Goal: Transaction & Acquisition: Purchase product/service

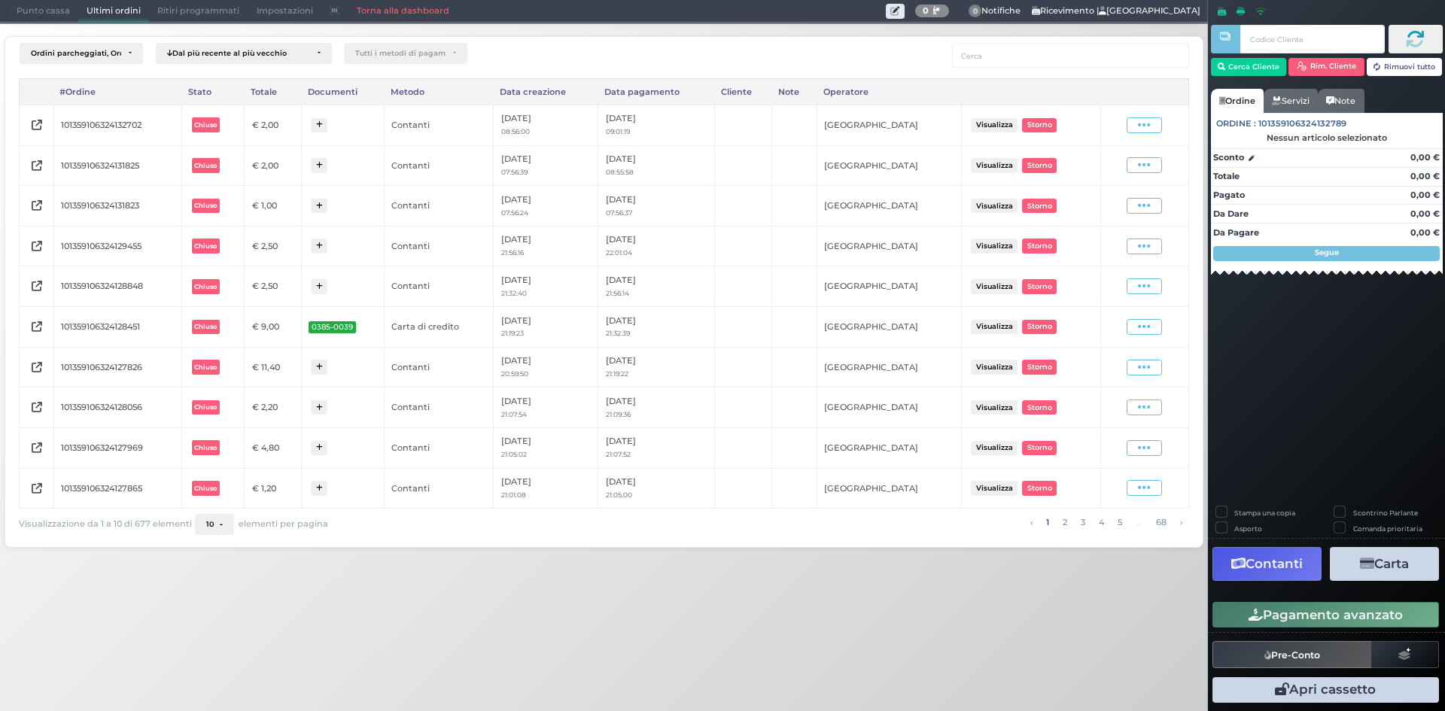
click at [22, 14] on span "Punto cassa" at bounding box center [43, 11] width 70 height 21
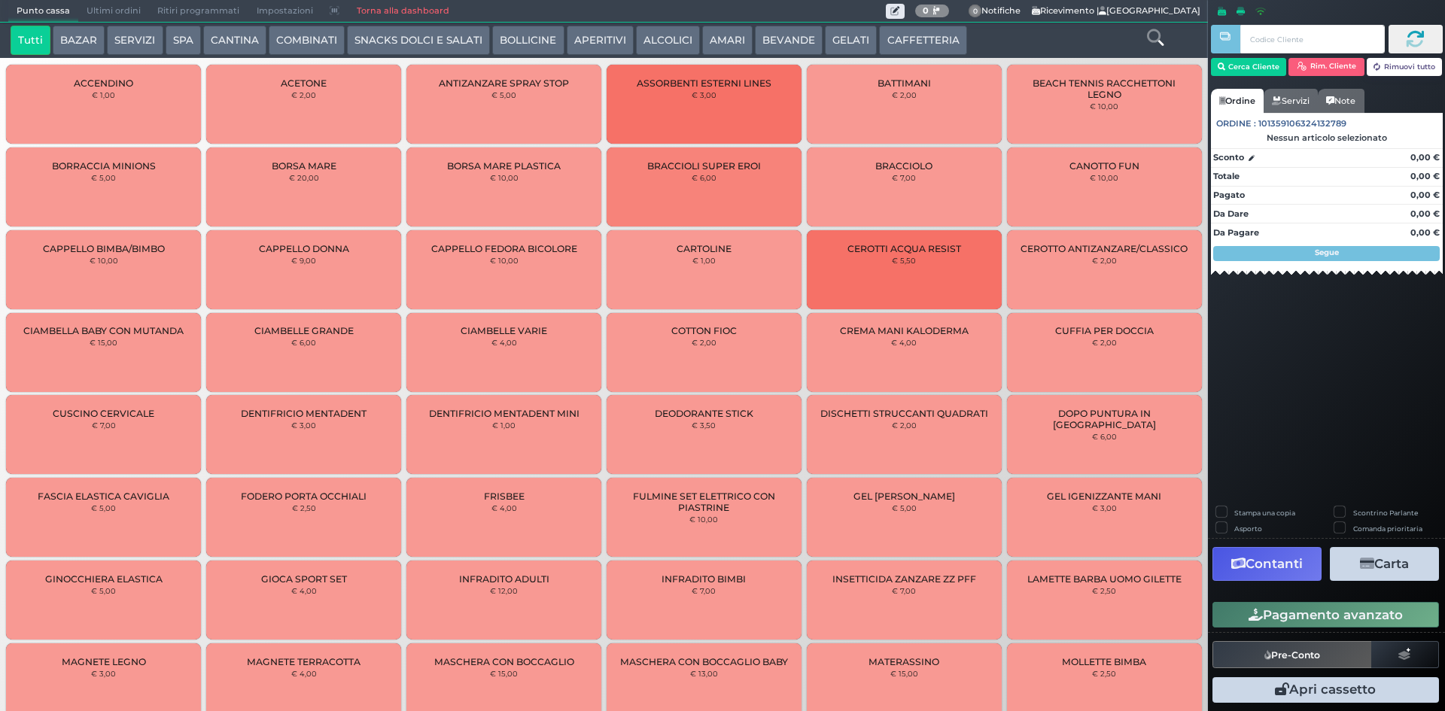
click at [1147, 33] on icon at bounding box center [1155, 37] width 17 height 17
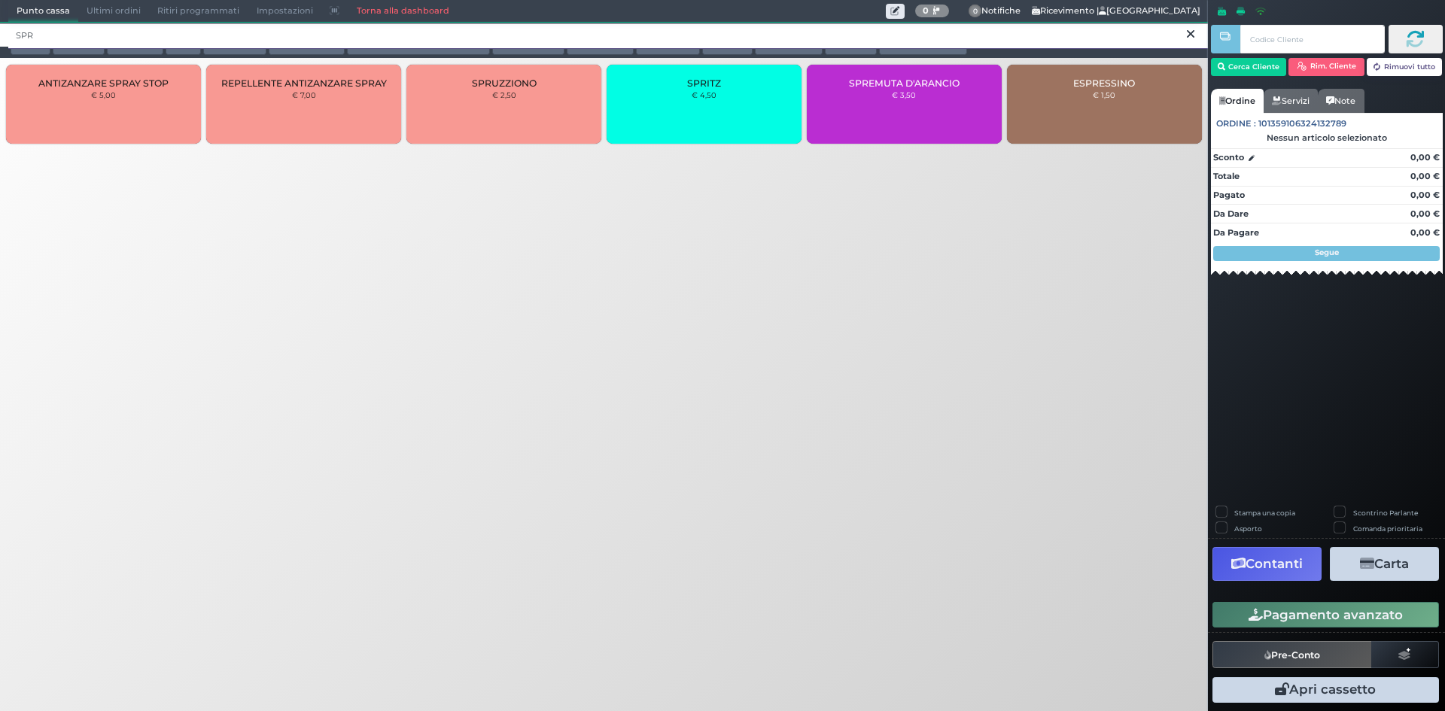
type input "SPR"
click at [712, 111] on div "SPRITZ € 4,50" at bounding box center [704, 104] width 195 height 79
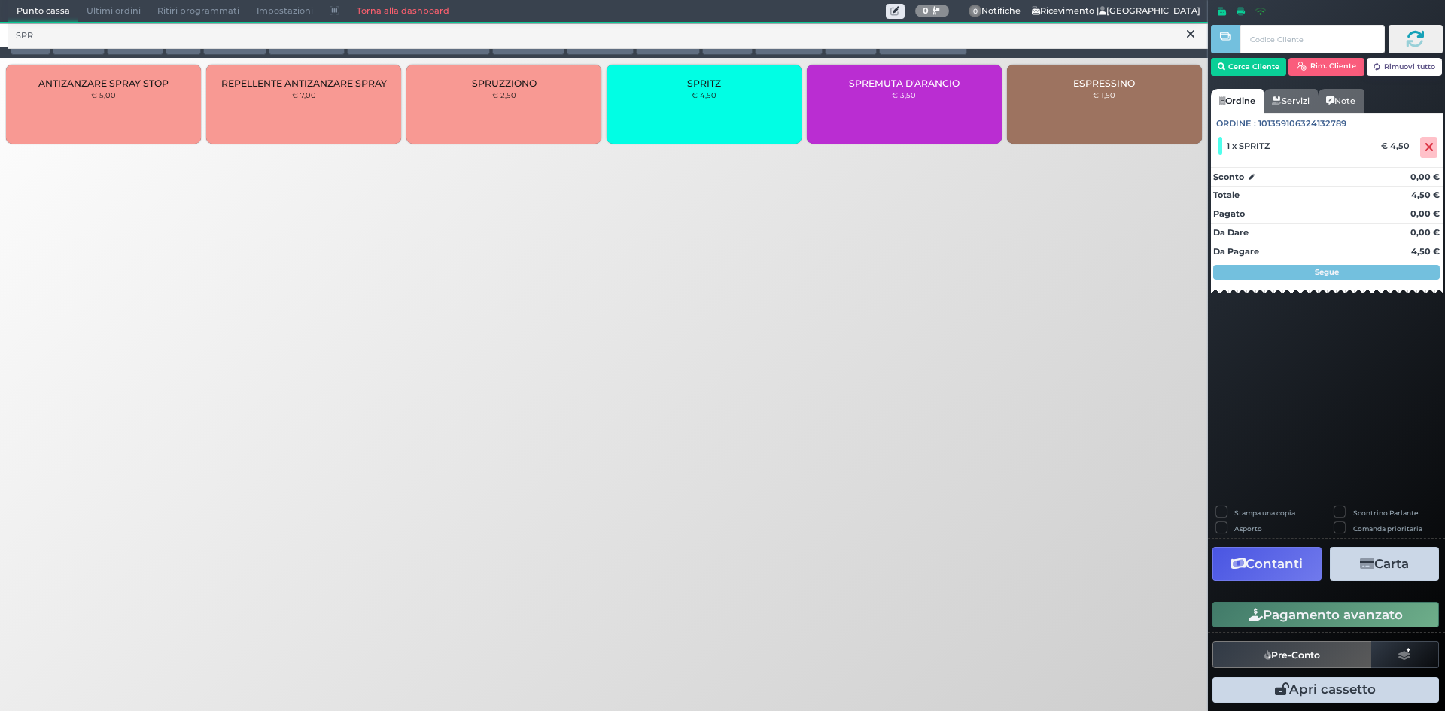
click at [709, 114] on div "SPRITZ € 4,50" at bounding box center [704, 104] width 195 height 79
click at [43, 13] on span "Punto cassa" at bounding box center [43, 11] width 70 height 21
click at [50, 14] on span "Punto cassa" at bounding box center [43, 11] width 70 height 21
click at [1185, 35] on button at bounding box center [1191, 34] width 14 height 17
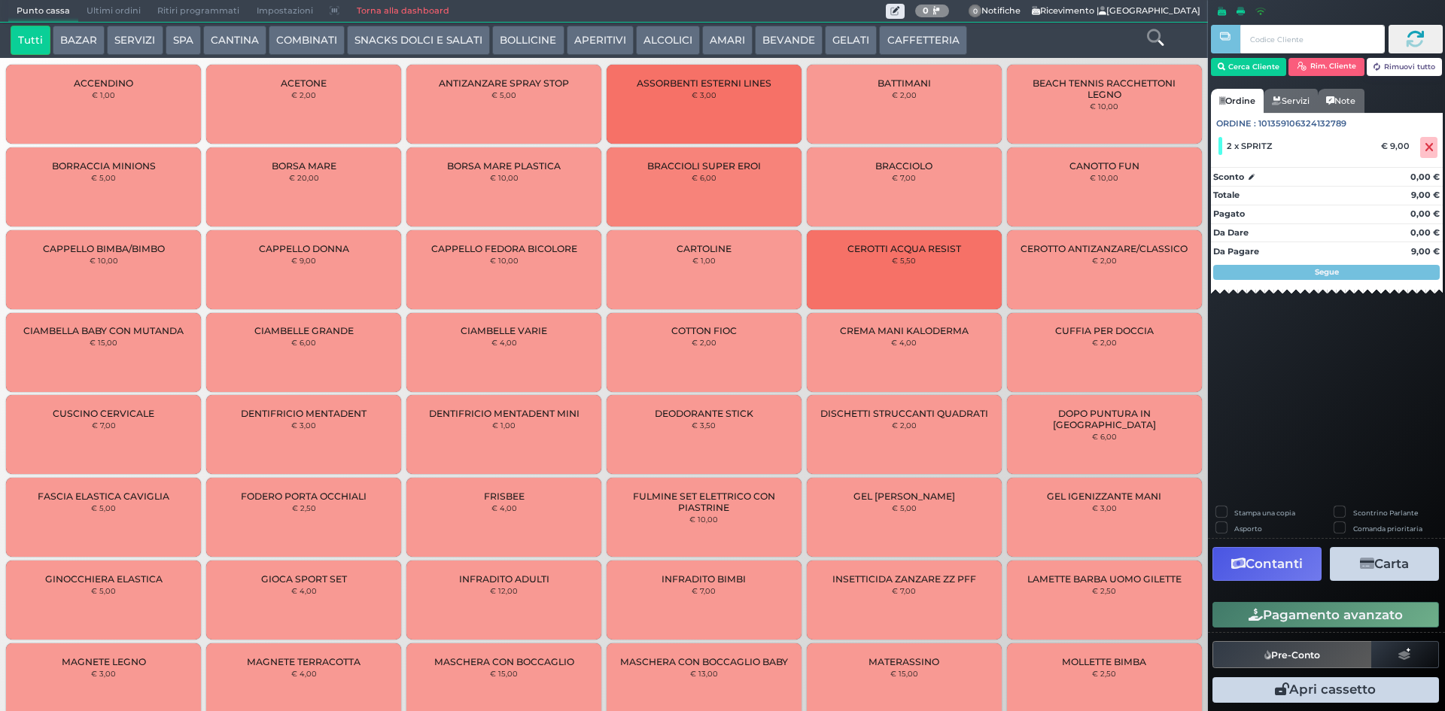
click at [592, 42] on button "APERITIVI" at bounding box center [600, 41] width 67 height 30
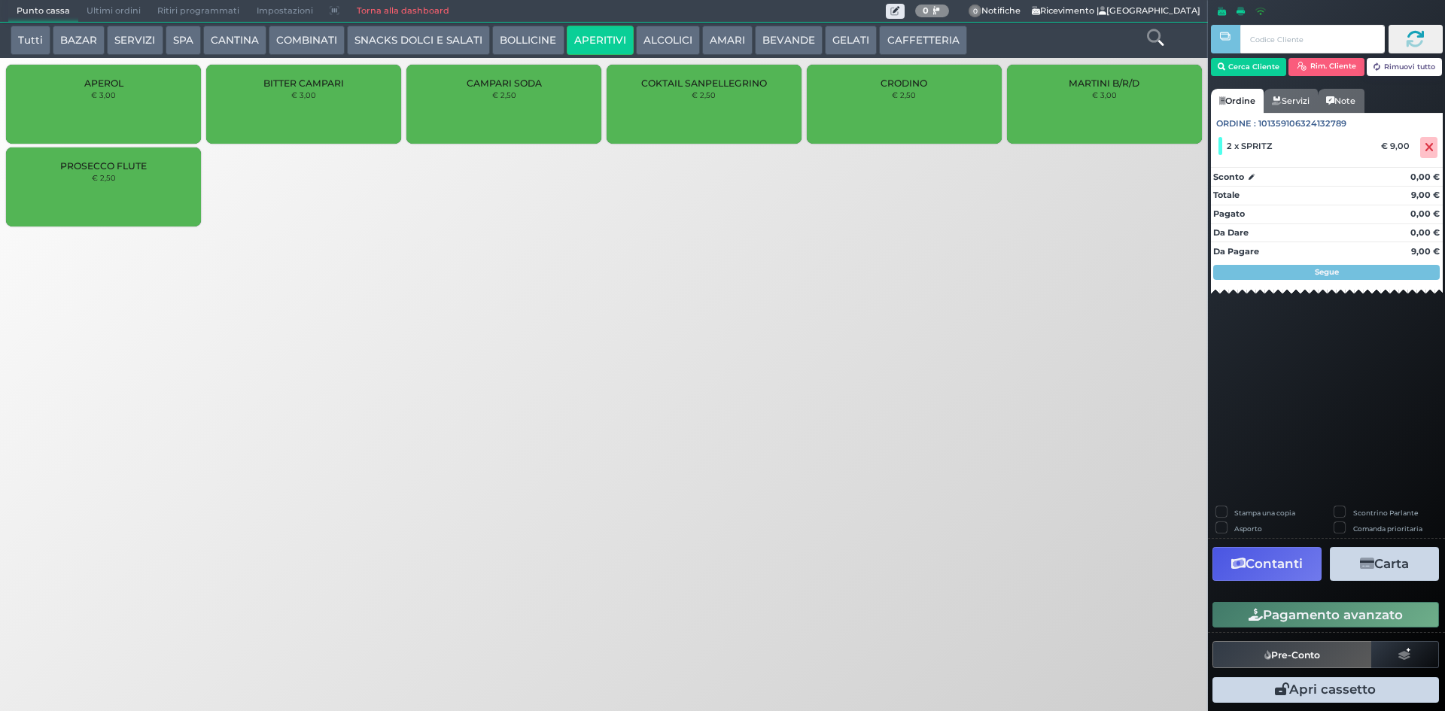
click at [388, 41] on button "SNACKS DOLCI E SALATI" at bounding box center [418, 41] width 143 height 30
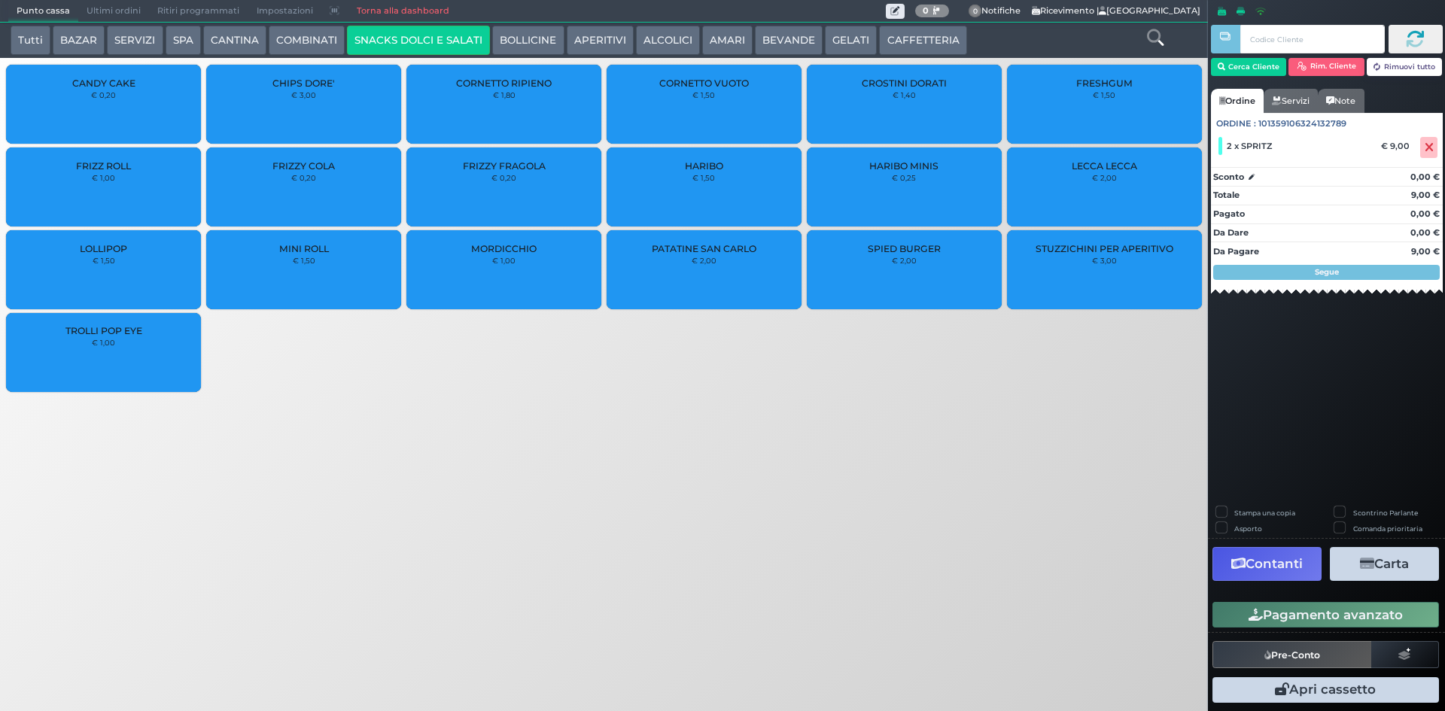
click at [696, 260] on small "€ 2,00" at bounding box center [704, 260] width 25 height 9
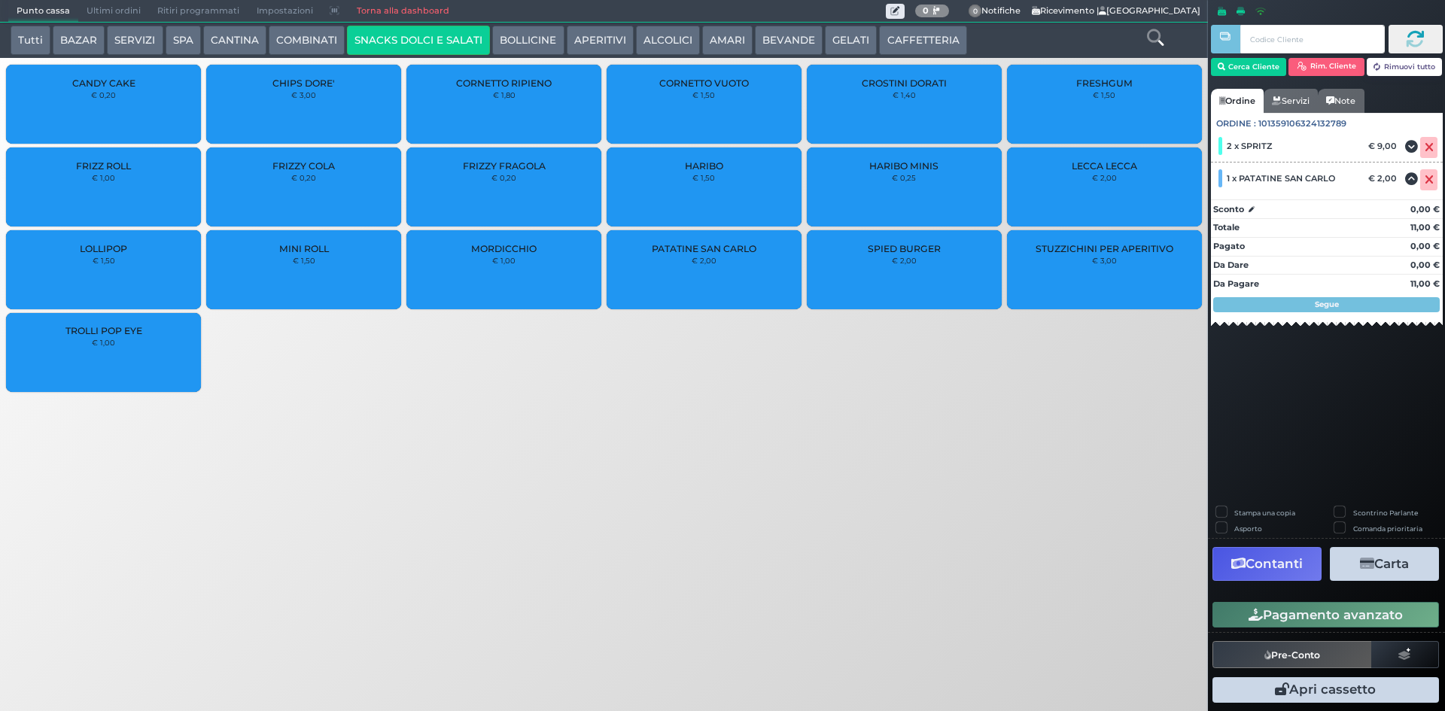
click at [1312, 611] on button "Pagamento avanzato" at bounding box center [1326, 615] width 227 height 26
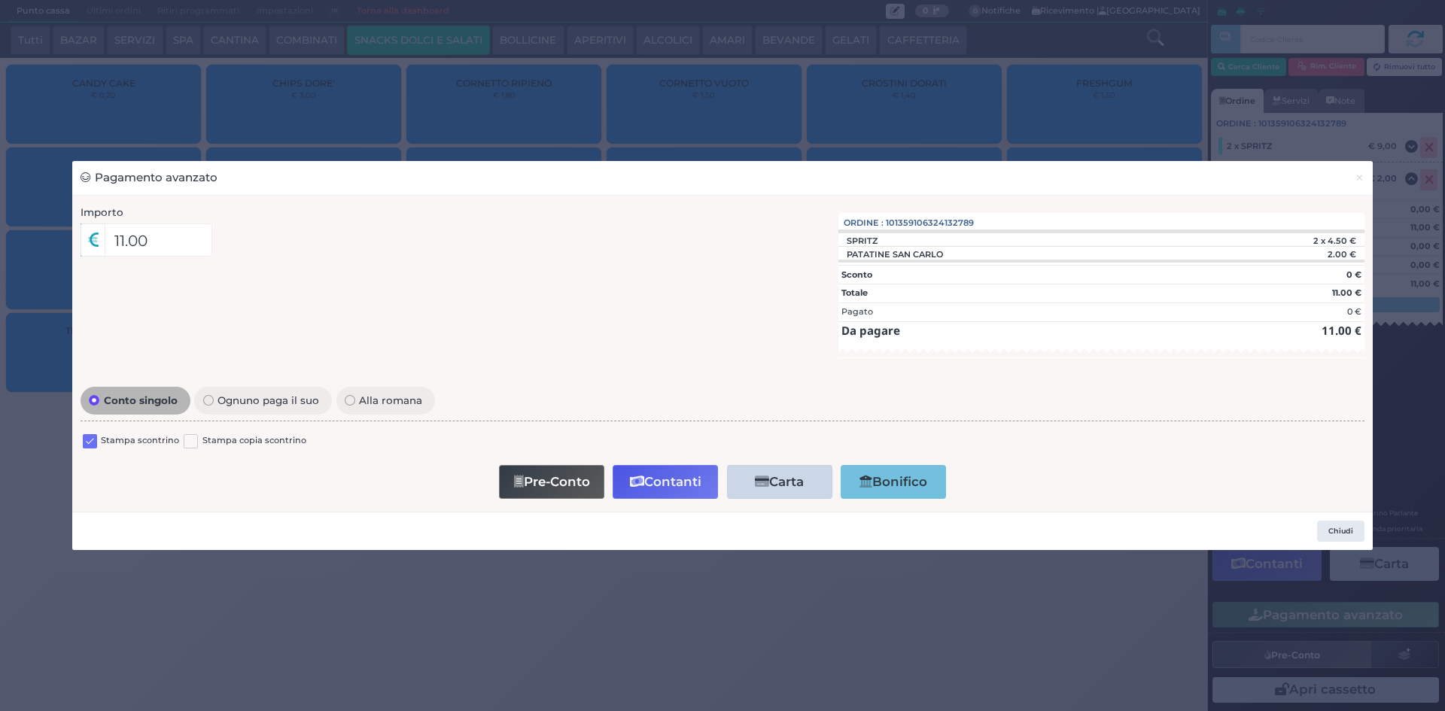
click at [89, 444] on label at bounding box center [90, 441] width 14 height 14
click at [0, 0] on input "checkbox" at bounding box center [0, 0] width 0 height 0
click at [680, 483] on button "Contanti" at bounding box center [665, 482] width 105 height 34
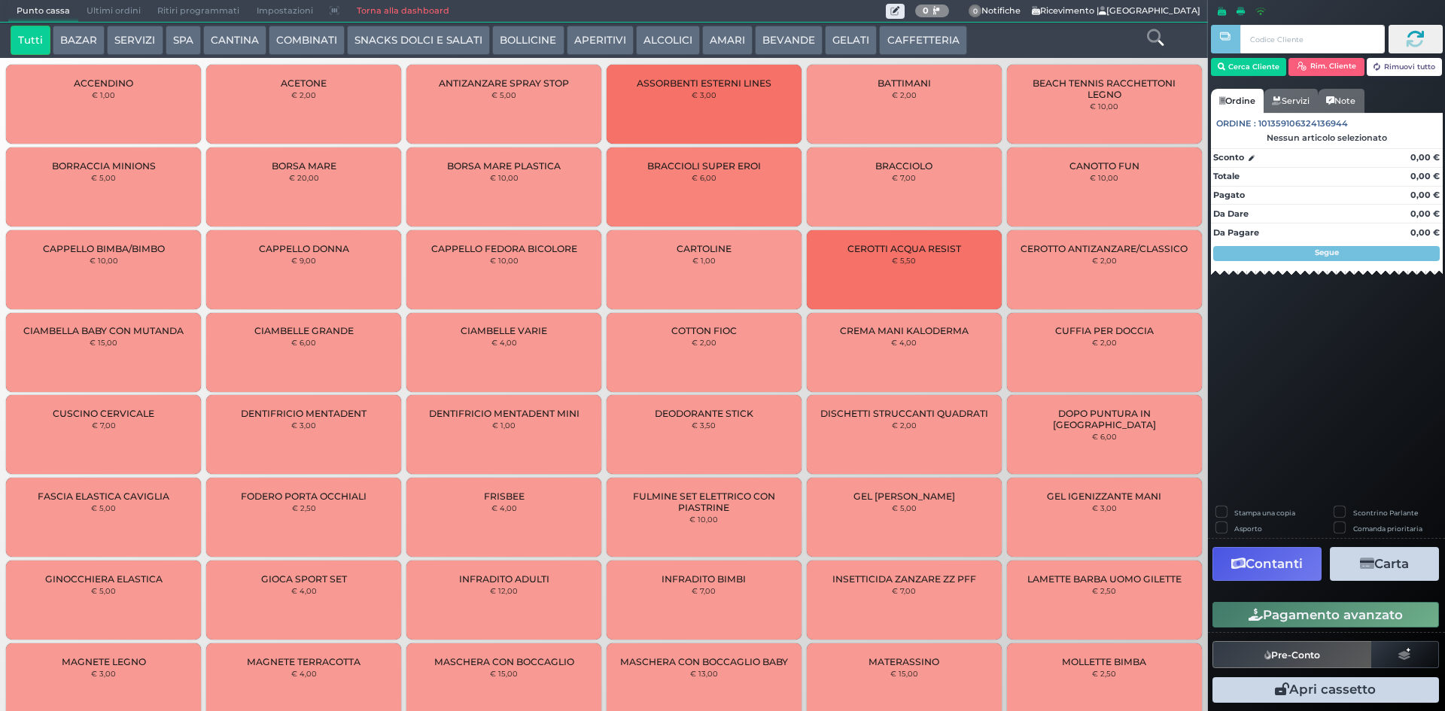
click at [114, 11] on span "Ultimi ordini" at bounding box center [113, 11] width 71 height 21
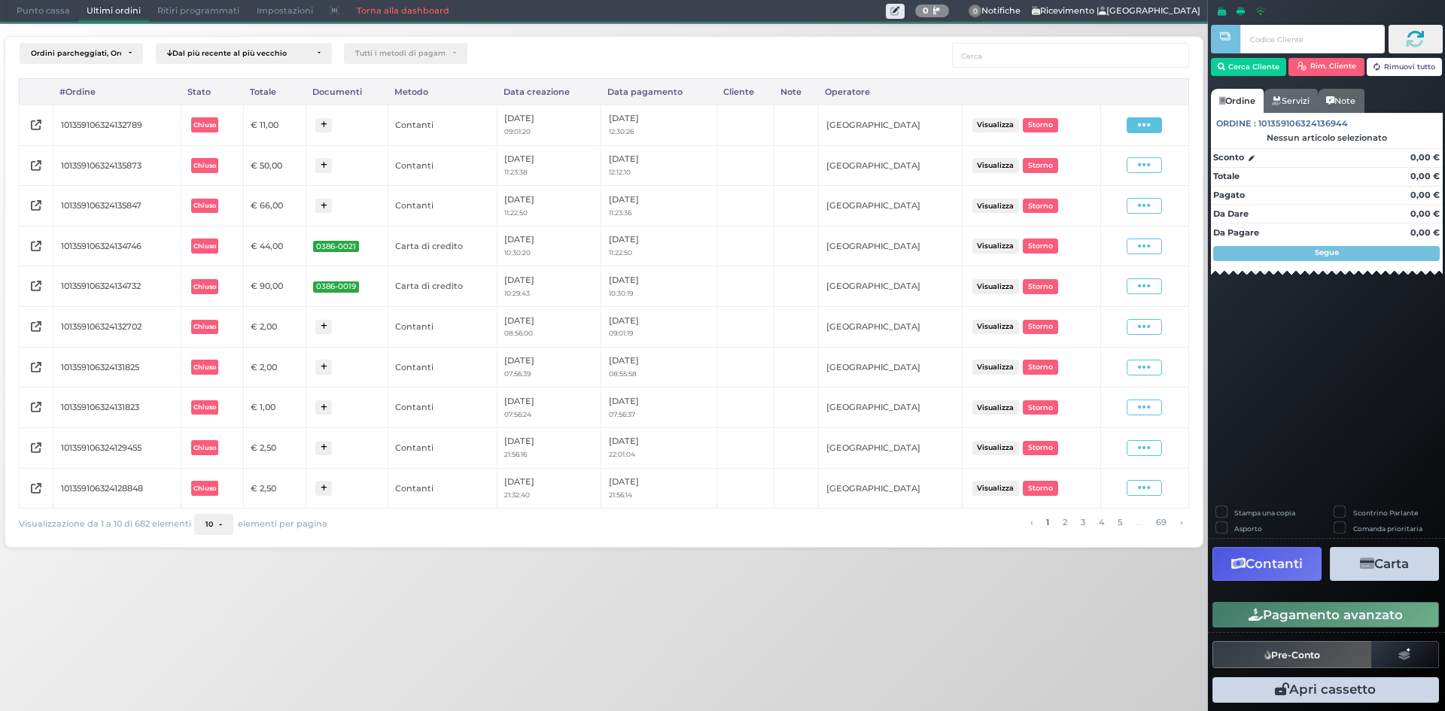
click at [1155, 128] on span at bounding box center [1144, 125] width 35 height 16
click at [1096, 173] on span "Ristampa Pre-Conto" at bounding box center [1110, 169] width 62 height 26
